Goal: Information Seeking & Learning: Check status

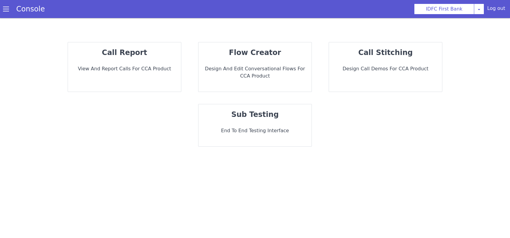
click at [123, 69] on p "View and report calls for CCA Product" at bounding box center [124, 68] width 103 height 7
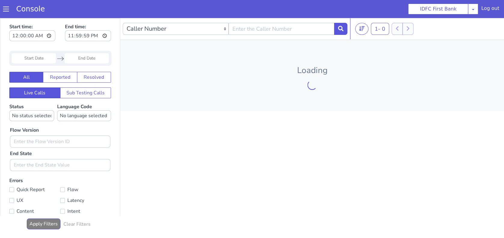
click at [43, 61] on input "Start Date" at bounding box center [34, 58] width 44 height 10
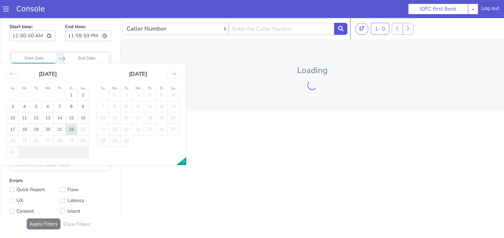
click at [67, 127] on td "22" at bounding box center [71, 129] width 12 height 11
type input "22 Aug 2025"
click at [68, 127] on td "22" at bounding box center [71, 129] width 12 height 11
type input "22 Aug 2025"
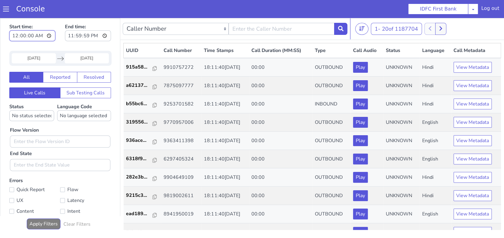
click at [38, 34] on input "00:00:00" at bounding box center [32, 35] width 46 height 11
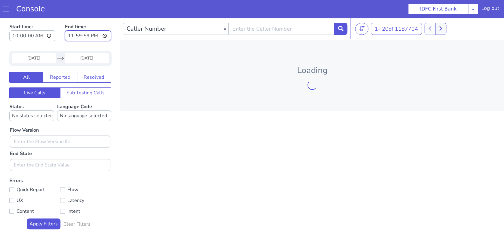
type input "10:00:00"
click at [96, 37] on input "23:59:59" at bounding box center [88, 35] width 46 height 11
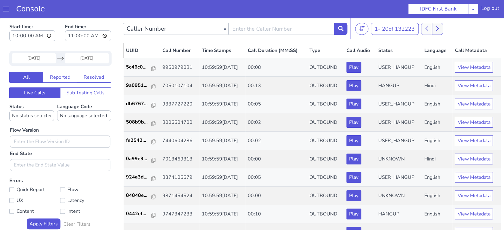
type input "11:00:00"
click at [57, 34] on div "Start time: 10:00:00 End time: 11:00:00" at bounding box center [60, 32] width 102 height 23
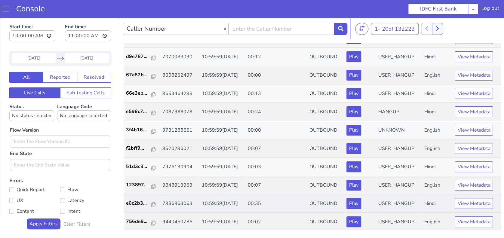
scroll to position [2, 0]
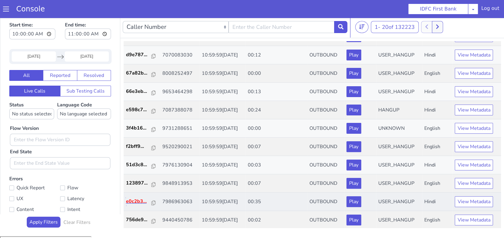
click at [133, 203] on p "e0c2b3..." at bounding box center [139, 201] width 26 height 7
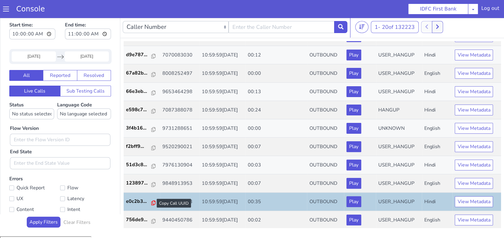
click at [151, 202] on icon at bounding box center [153, 202] width 4 height 5
click at [201, 21] on select "Caller Number Call UUID Custom Parameter" at bounding box center [176, 27] width 106 height 12
click at [476, 201] on button "View Metadata" at bounding box center [473, 201] width 38 height 11
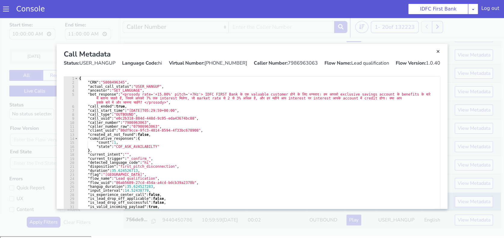
click at [255, 14] on section "Console IDFC First Bank AO Smith Airtel DTH Pilot Airtel POC Alice Blue NT Alic…" at bounding box center [252, 9] width 504 height 18
click at [171, 31] on link "Close" at bounding box center [252, 126] width 504 height 220
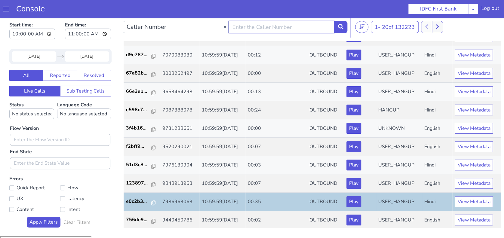
click at [281, 28] on input "text" at bounding box center [281, 27] width 106 height 12
click at [503, 73] on div "UUID Call Number Time Stamps Call Duration (MM:SS) Type Call Audio Status Langu…" at bounding box center [311, 134] width 383 height 193
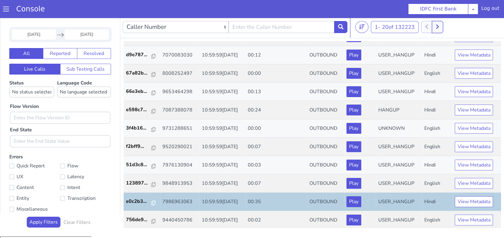
click at [441, 28] on button at bounding box center [436, 27] width 11 height 12
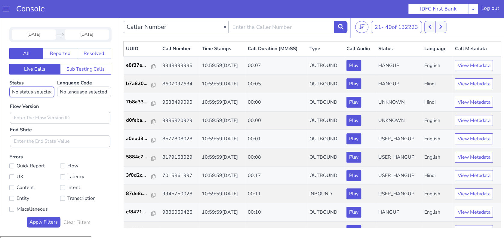
click at [35, 92] on select "No status selected HANGUP USER_HANGUP TRANSFER UNKNOWN" at bounding box center [31, 92] width 45 height 11
select select "HANGUP"
click at [9, 87] on select "No status selected HANGUP USER_HANGUP TRANSFER UNKNOWN" at bounding box center [31, 92] width 45 height 11
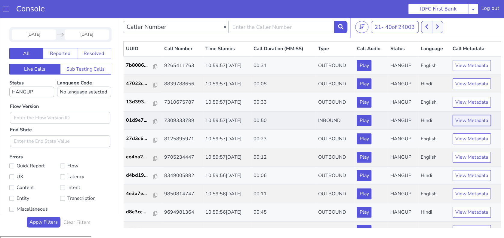
click at [459, 118] on button "View Metadata" at bounding box center [471, 120] width 38 height 11
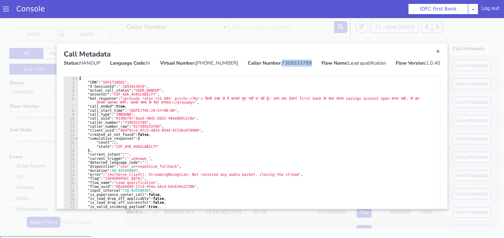
drag, startPoint x: 281, startPoint y: 62, endPoint x: 314, endPoint y: 61, distance: 33.1
click at [314, 61] on div "Status: HANGUP Language Code: hi Virtual Number: +918062122723 Caller Number: 7…" at bounding box center [252, 62] width 376 height 7
copy div "7309333789"
